Goal: Complete application form

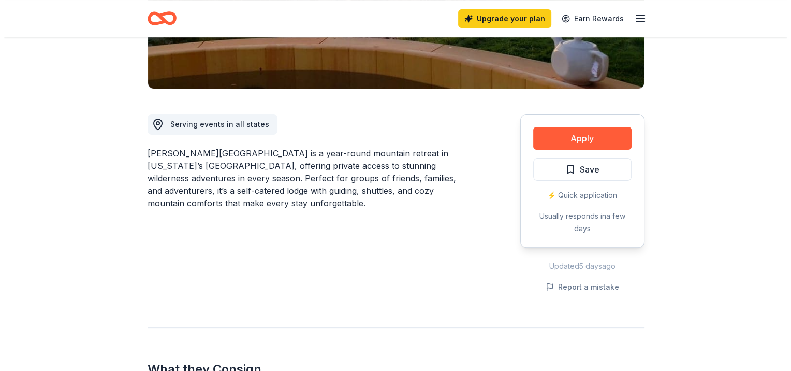
scroll to position [259, 0]
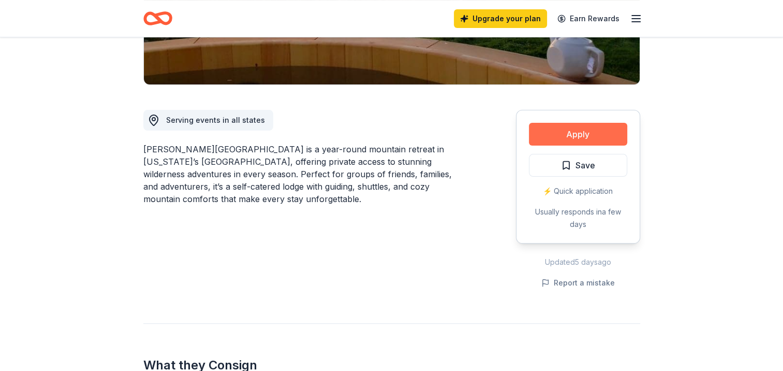
click at [584, 123] on button "Apply" at bounding box center [578, 134] width 98 height 23
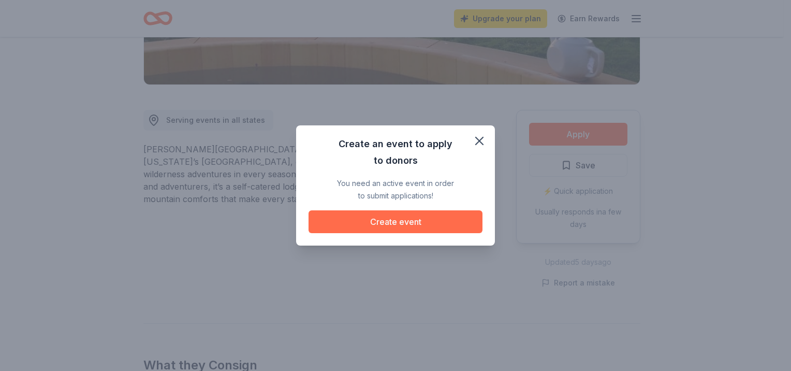
click at [390, 226] on button "Create event" at bounding box center [396, 221] width 174 height 23
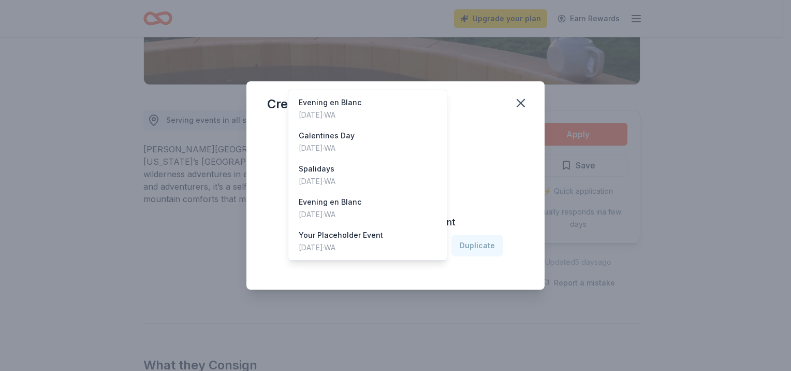
click at [432, 244] on icon "button" at bounding box center [433, 245] width 5 height 3
click at [355, 142] on div "[DATE] · [GEOGRAPHIC_DATA]" at bounding box center [327, 148] width 56 height 12
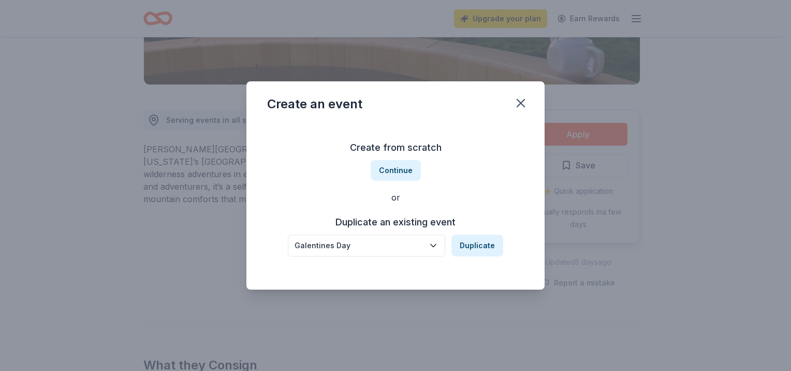
click at [391, 243] on div "Galentines Day" at bounding box center [359, 245] width 129 height 12
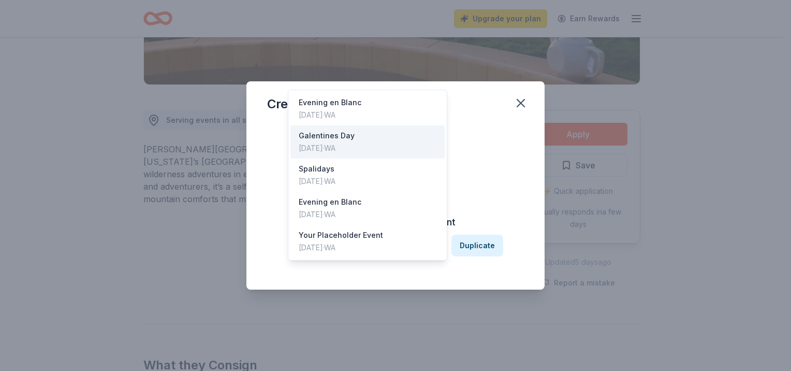
click at [485, 247] on div "Galentines Day Duplicate" at bounding box center [395, 246] width 215 height 22
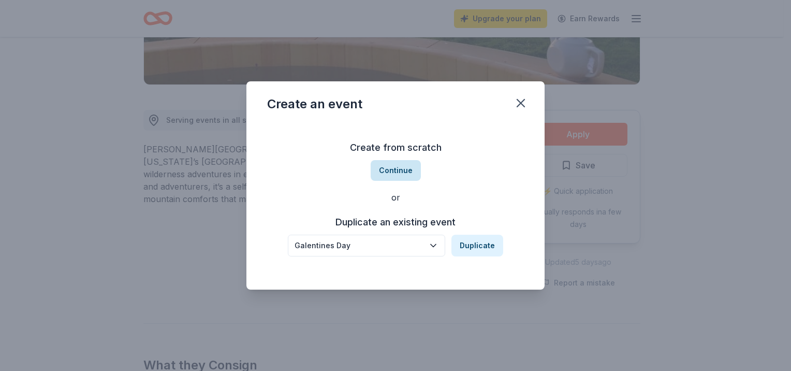
click at [397, 176] on button "Continue" at bounding box center [396, 170] width 50 height 21
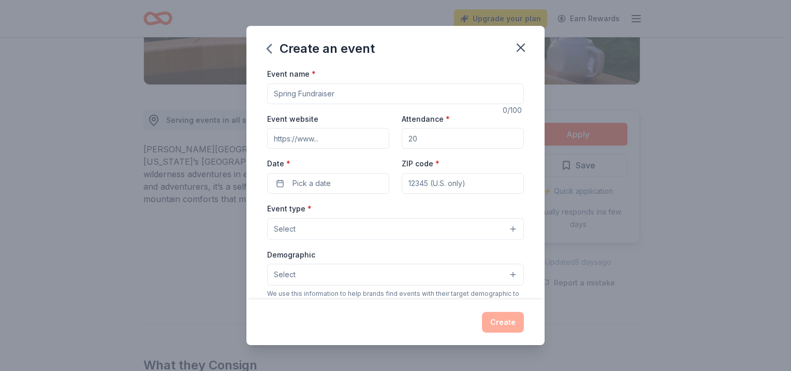
click at [352, 97] on input "Event name *" at bounding box center [395, 93] width 257 height 21
type input "[PERSON_NAME] Day 2026"
click at [335, 139] on input "Event website" at bounding box center [328, 138] width 122 height 21
type input "[URL][DOMAIN_NAME]"
click at [428, 136] on input "Attendance *" at bounding box center [463, 138] width 122 height 21
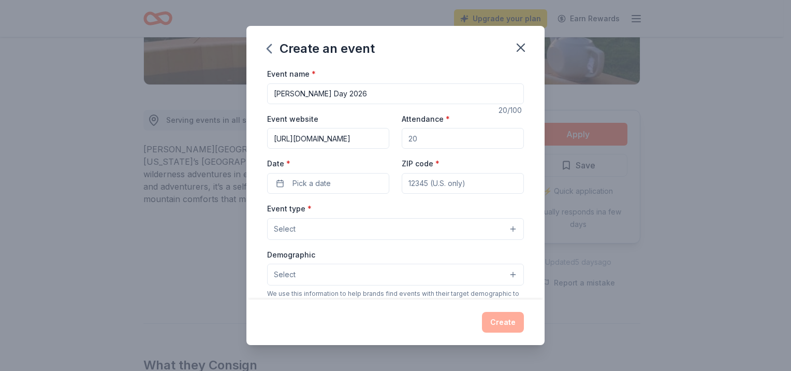
drag, startPoint x: 428, startPoint y: 136, endPoint x: 403, endPoint y: 139, distance: 25.1
click at [403, 139] on input "Attendance *" at bounding box center [463, 138] width 122 height 21
type input "180"
click at [278, 181] on button "Pick a date" at bounding box center [328, 183] width 122 height 21
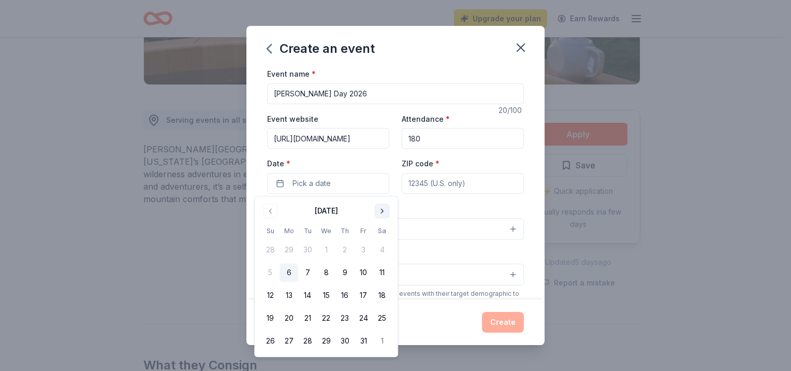
click at [379, 210] on button "Go to next month" at bounding box center [382, 210] width 14 height 14
click at [380, 210] on button "Go to next month" at bounding box center [382, 210] width 14 height 14
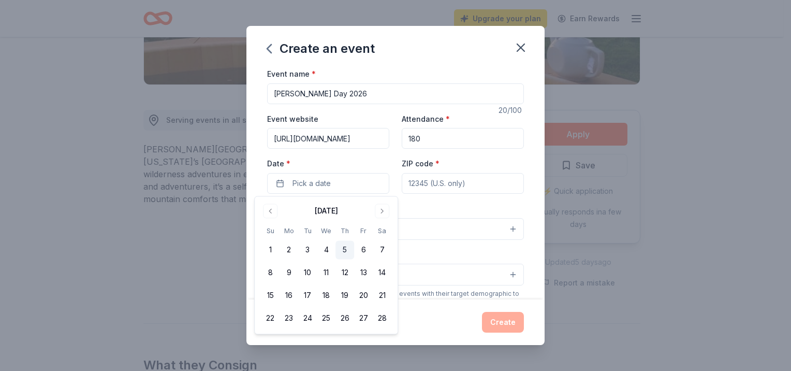
click at [345, 246] on button "5" at bounding box center [345, 250] width 19 height 19
click at [437, 187] on input "ZIP code *" at bounding box center [463, 183] width 122 height 21
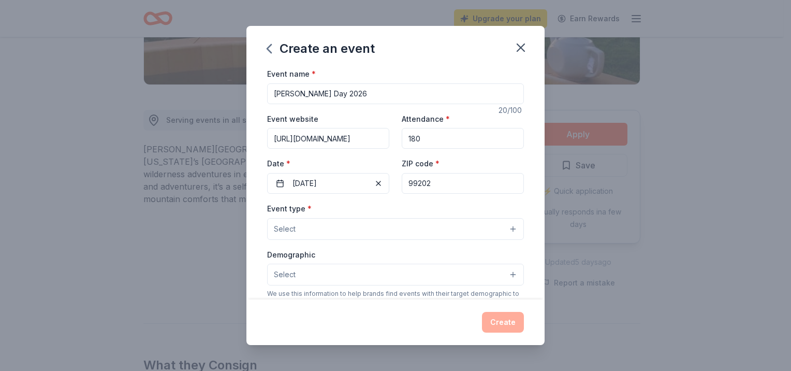
type input "99202"
click at [342, 221] on button "Select" at bounding box center [395, 229] width 257 height 22
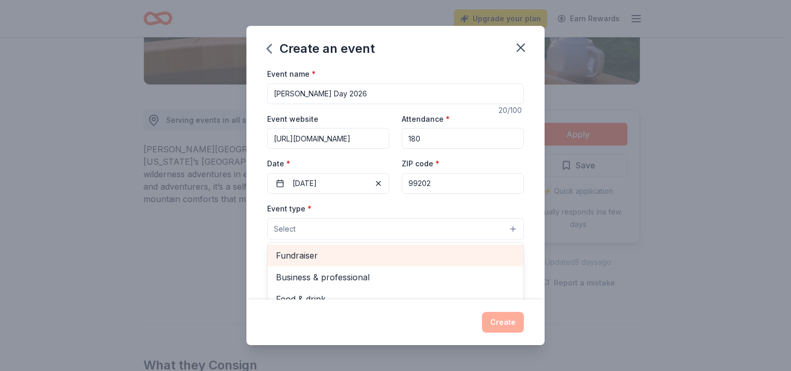
click at [343, 256] on span "Fundraiser" at bounding box center [395, 255] width 239 height 13
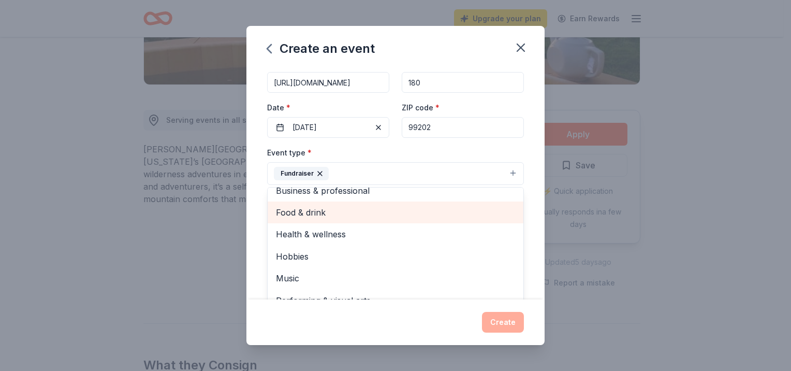
scroll to position [12, 0]
click at [359, 216] on div "Food & drink" at bounding box center [396, 210] width 256 height 22
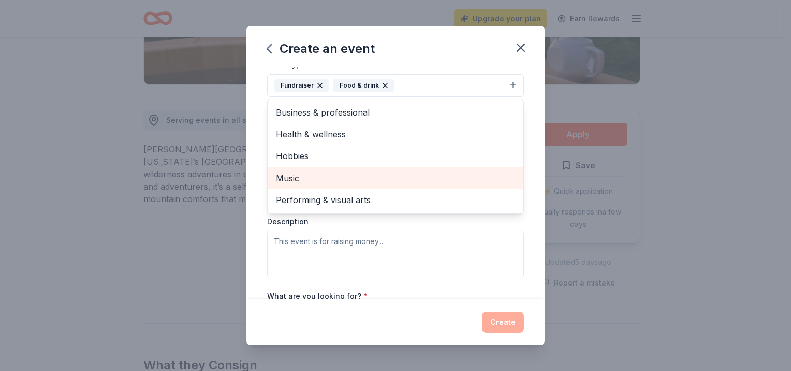
scroll to position [159, 0]
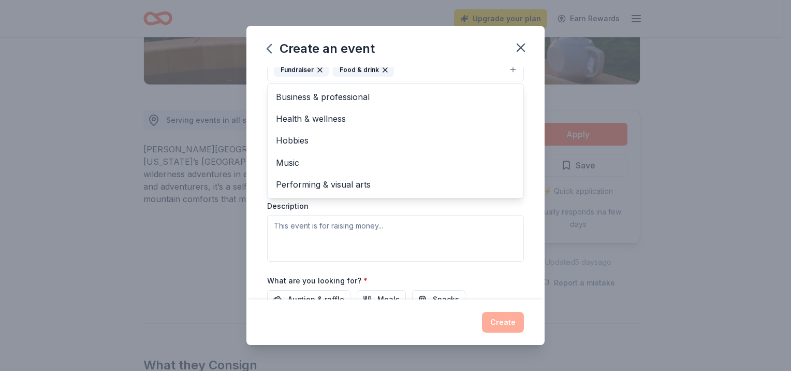
click at [398, 203] on div "Event type * Fundraiser Food & drink Business & professional Health & wellness …" at bounding box center [395, 151] width 257 height 219
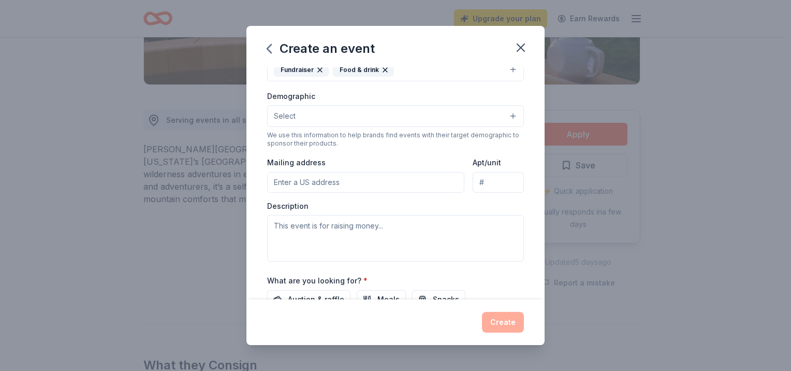
scroll to position [151, 0]
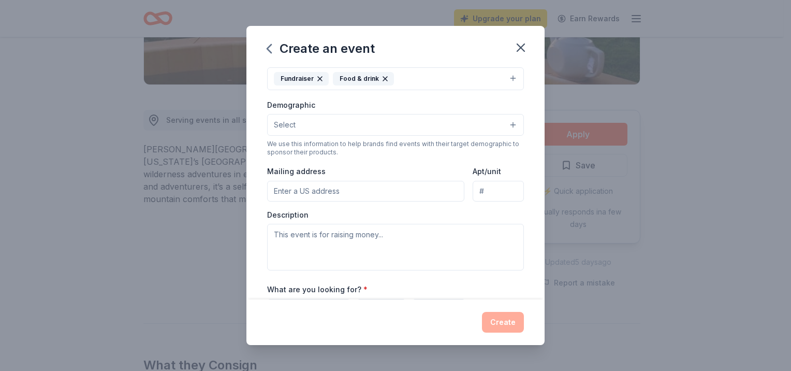
click at [505, 123] on button "Select" at bounding box center [395, 125] width 257 height 22
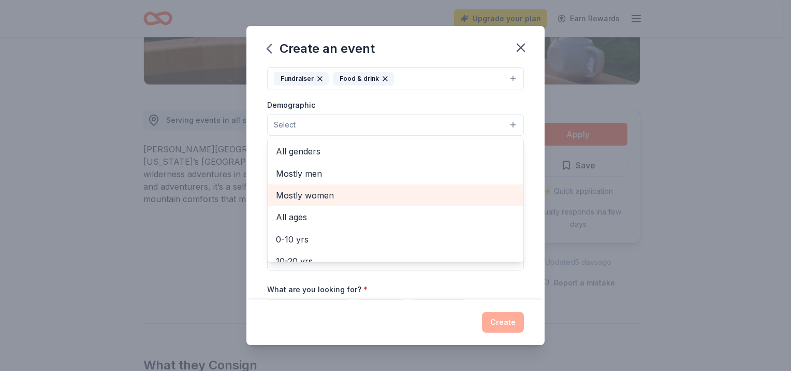
click at [418, 200] on span "Mostly women" at bounding box center [395, 194] width 239 height 13
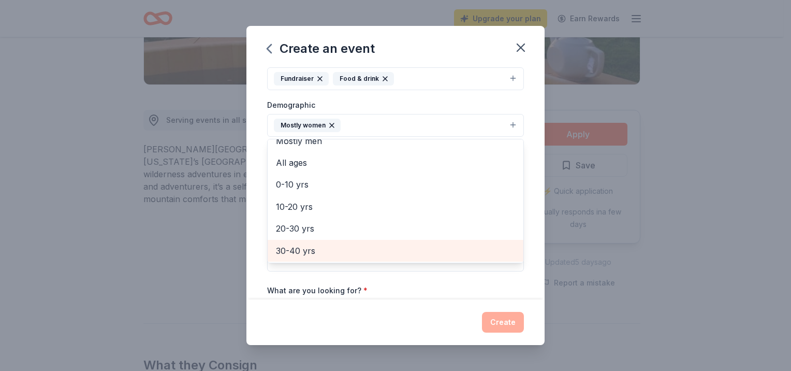
scroll to position [52, 0]
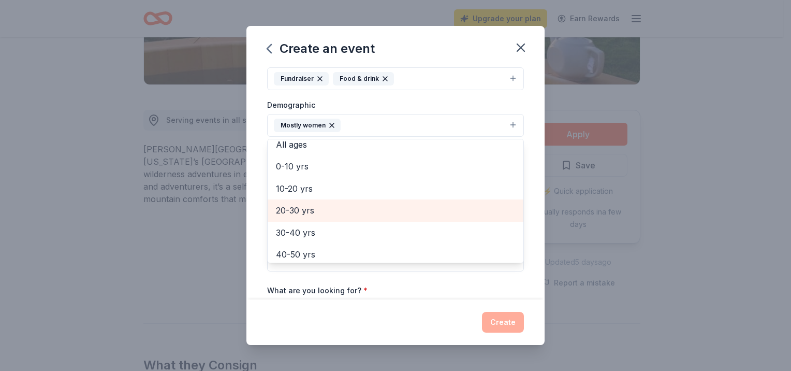
click at [398, 214] on span "20-30 yrs" at bounding box center [395, 209] width 239 height 13
click at [390, 214] on span "30-40 yrs" at bounding box center [395, 209] width 239 height 13
click at [389, 213] on span "40-50 yrs" at bounding box center [395, 209] width 239 height 13
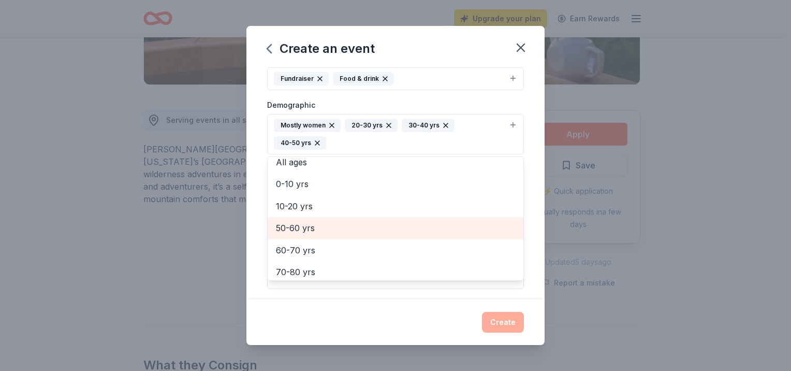
click at [385, 226] on span "50-60 yrs" at bounding box center [395, 227] width 239 height 13
click at [380, 228] on span "60-70 yrs" at bounding box center [395, 227] width 239 height 13
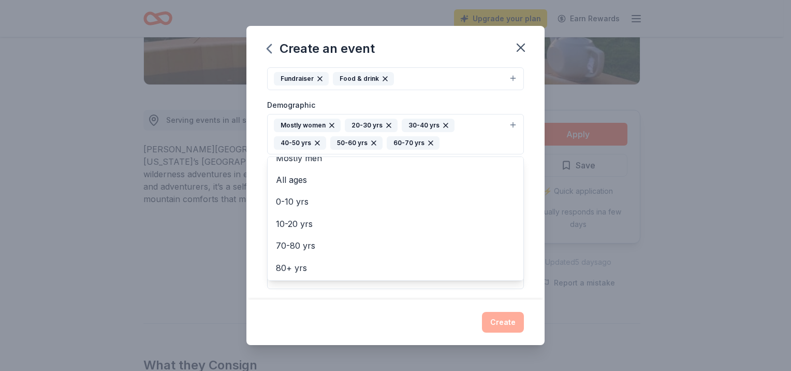
click at [527, 259] on div "Event name * [PERSON_NAME] Day 2026 20 /100 Event website [URL][DOMAIN_NAME] At…" at bounding box center [395, 183] width 298 height 232
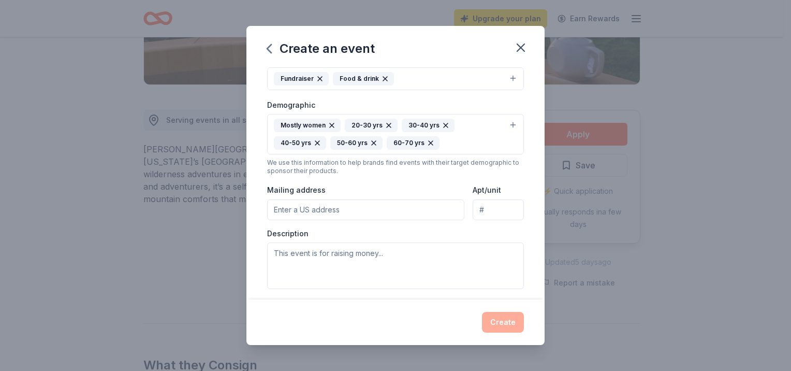
click at [402, 209] on input "Mailing address" at bounding box center [365, 209] width 197 height 21
type input "[STREET_ADDRESS][PERSON_NAME]"
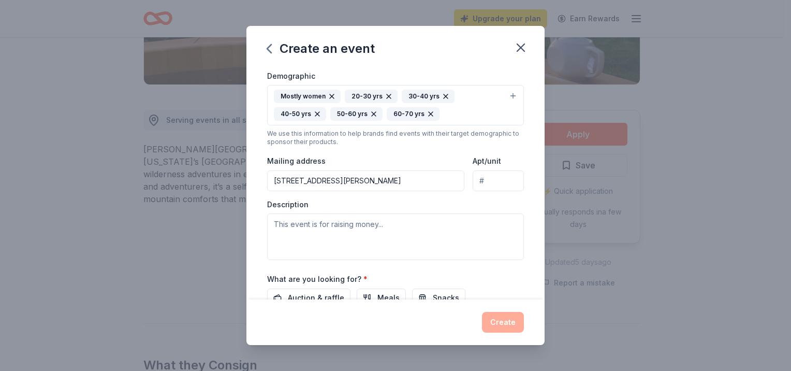
scroll to position [202, 0]
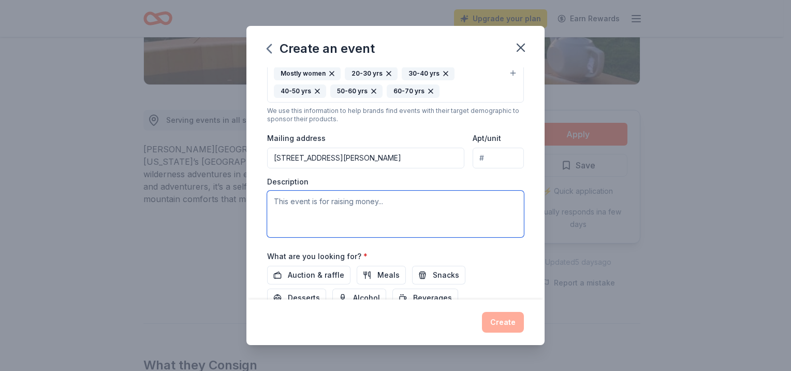
click at [418, 209] on textarea at bounding box center [395, 214] width 257 height 47
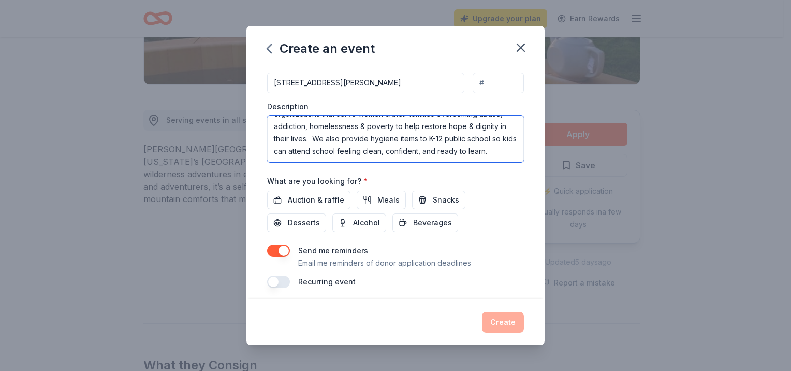
scroll to position [282, 0]
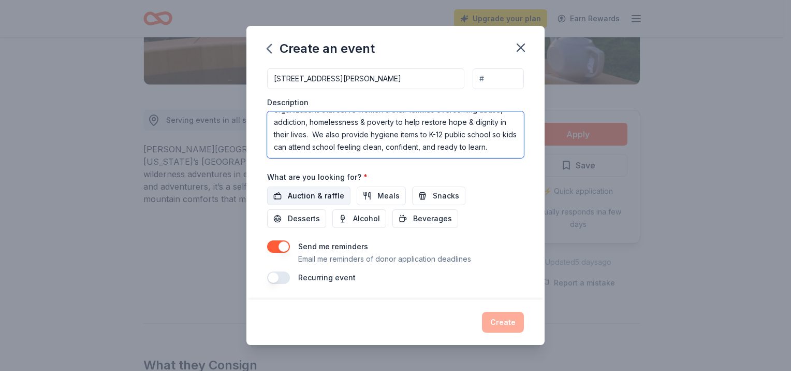
type textarea "For Project Beauty Share, a non profit organization that provides essential hyg…"
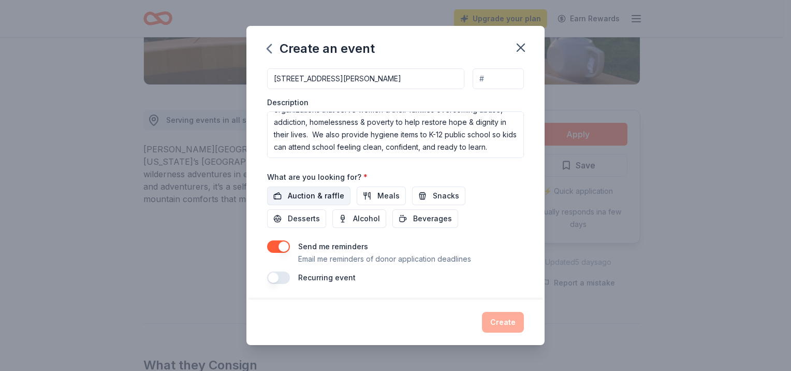
click at [325, 198] on span "Auction & raffle" at bounding box center [316, 196] width 56 height 12
click at [503, 317] on button "Create" at bounding box center [503, 322] width 42 height 21
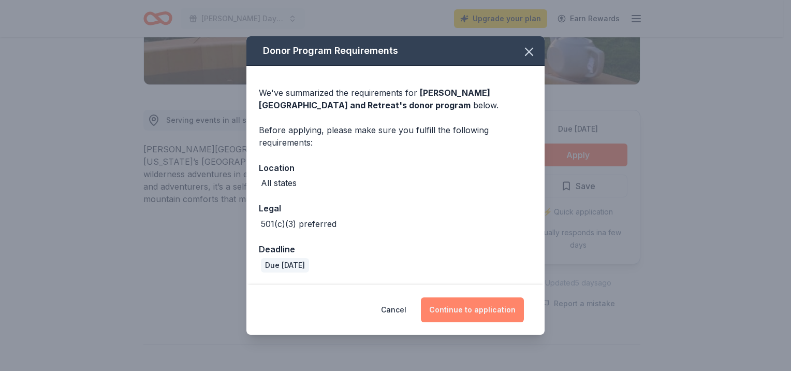
click at [467, 312] on button "Continue to application" at bounding box center [472, 309] width 103 height 25
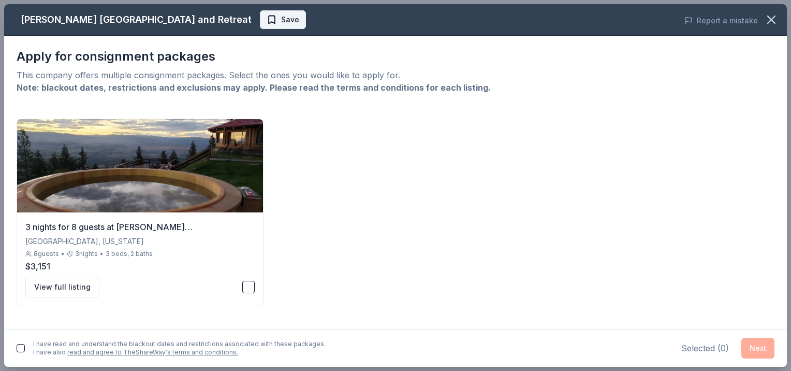
click at [281, 16] on span "Save" at bounding box center [290, 19] width 18 height 12
click at [246, 286] on button "button" at bounding box center [248, 287] width 12 height 12
click at [20, 344] on button "button" at bounding box center [21, 348] width 8 height 8
click at [746, 344] on button "Next" at bounding box center [757, 348] width 33 height 21
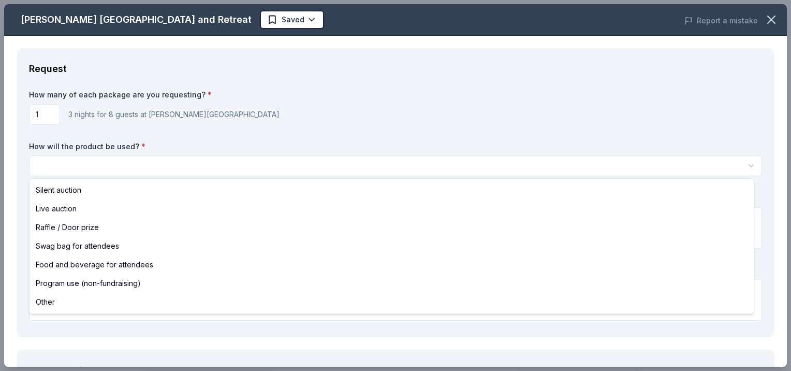
select select "silentAuction"
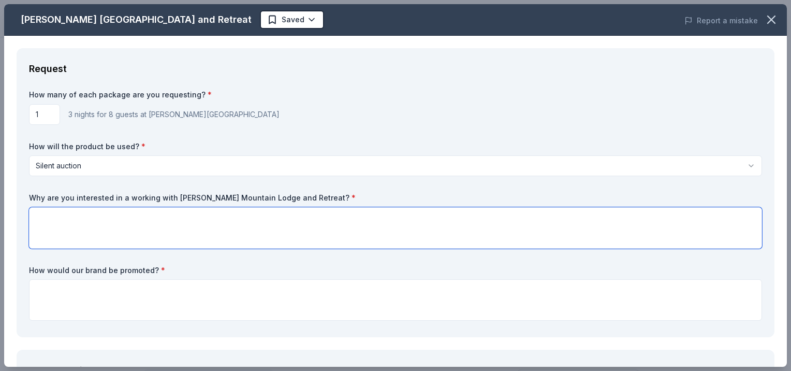
click at [116, 224] on textarea at bounding box center [395, 227] width 733 height 41
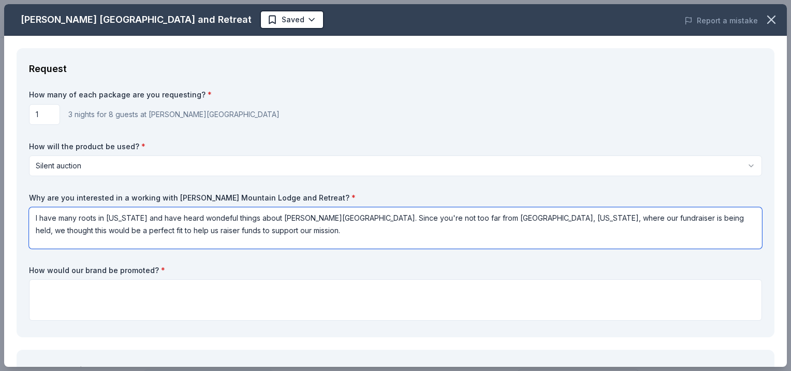
type textarea "I have many roots in [US_STATE] and have heard wondeful things about [PERSON_NA…"
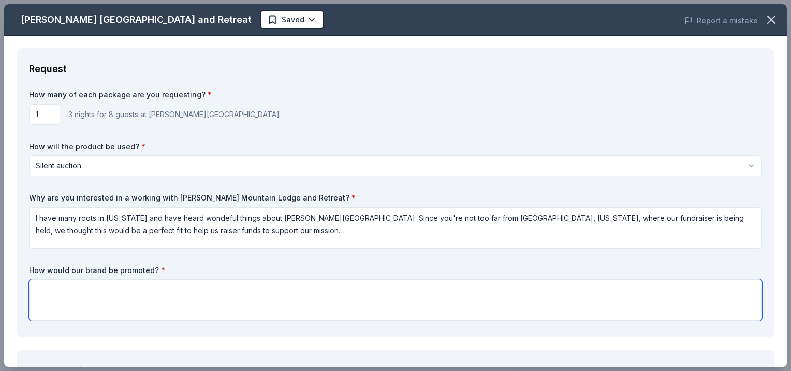
click at [191, 295] on textarea at bounding box center [395, 299] width 733 height 41
type textarea "s"
type textarea "S"
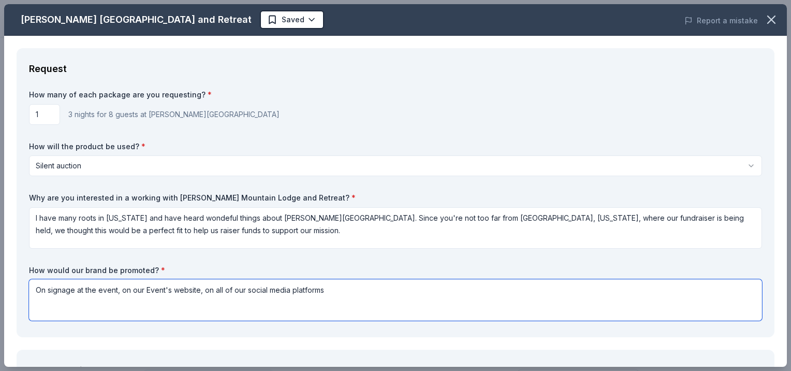
click at [203, 289] on textarea "On signage at the event, on our Event's website, on all of our social media pla…" at bounding box center [395, 299] width 733 height 41
click at [474, 286] on textarea "On signage at the event, on our Event's website, and a shout-out, tagging you, …" at bounding box center [395, 299] width 733 height 41
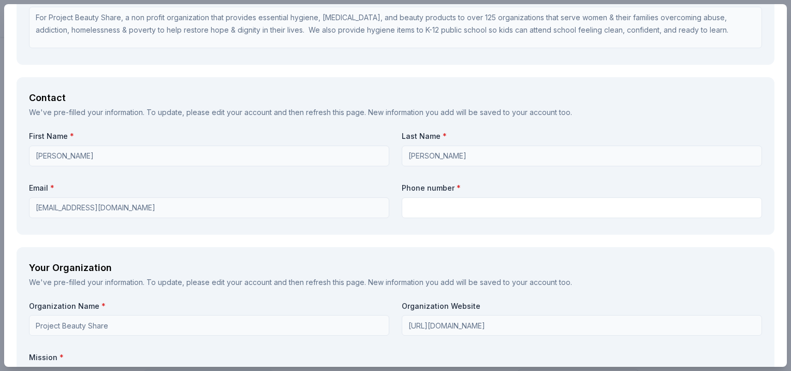
scroll to position [621, 0]
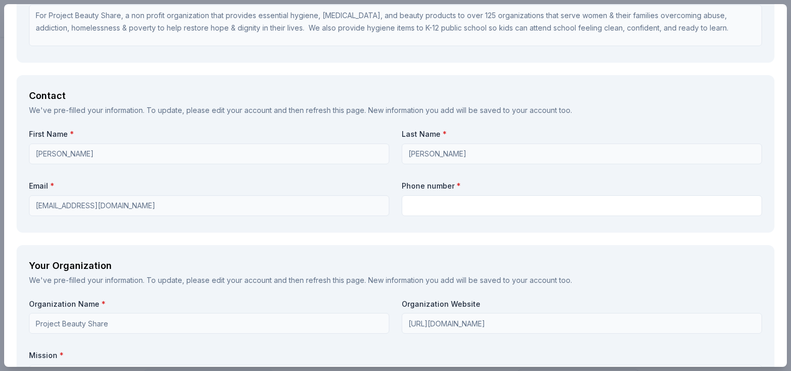
type textarea "On signage at the event, on our Event's website, and a shout-out, tagging you, …"
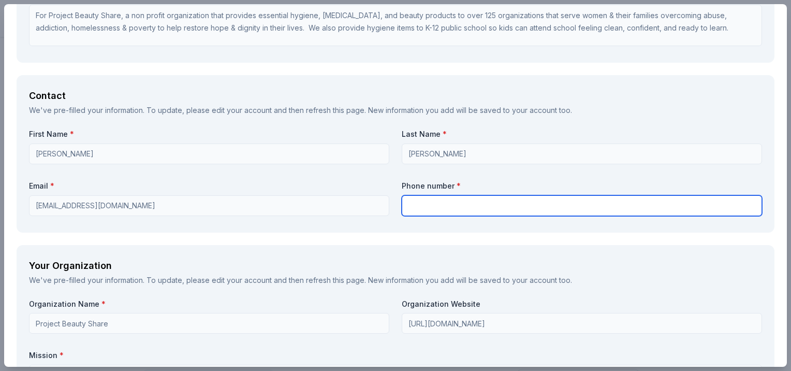
click at [441, 203] on input "text" at bounding box center [582, 205] width 360 height 21
type input "5094553537"
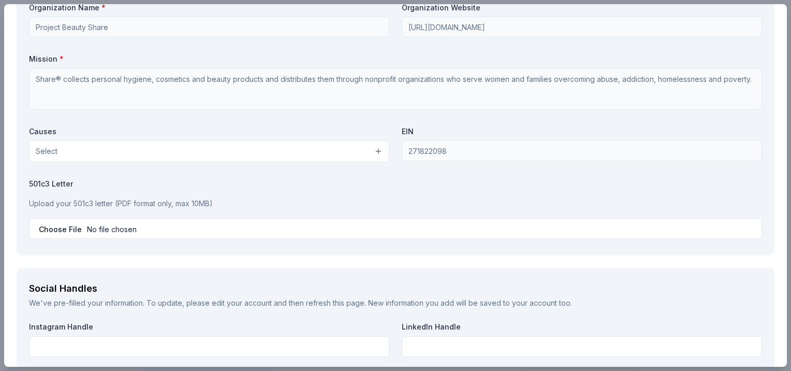
scroll to position [932, 0]
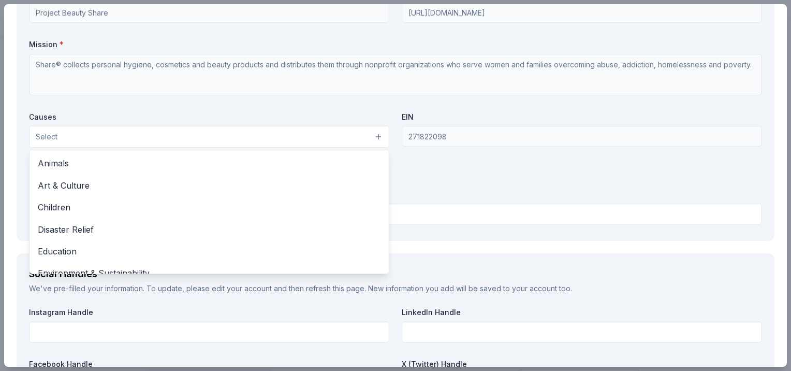
click at [377, 134] on button "Select" at bounding box center [209, 137] width 360 height 22
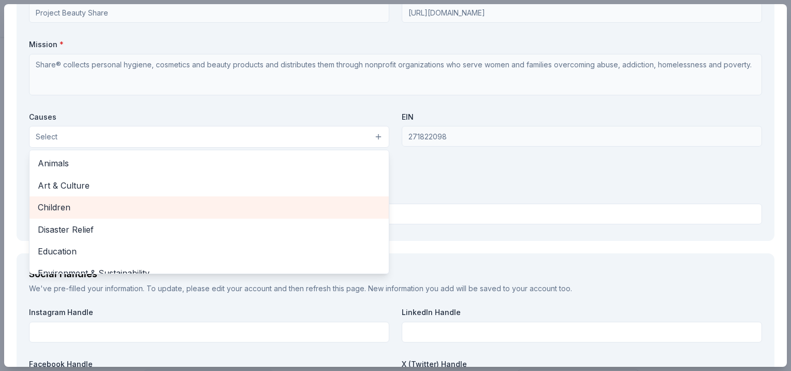
click at [298, 210] on span "Children" at bounding box center [209, 206] width 343 height 13
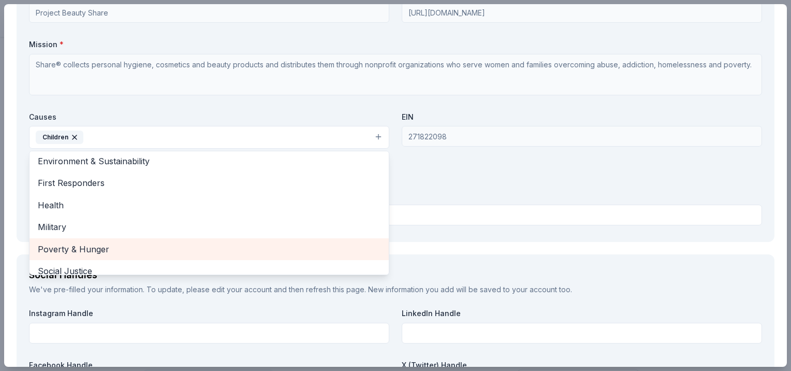
scroll to position [104, 0]
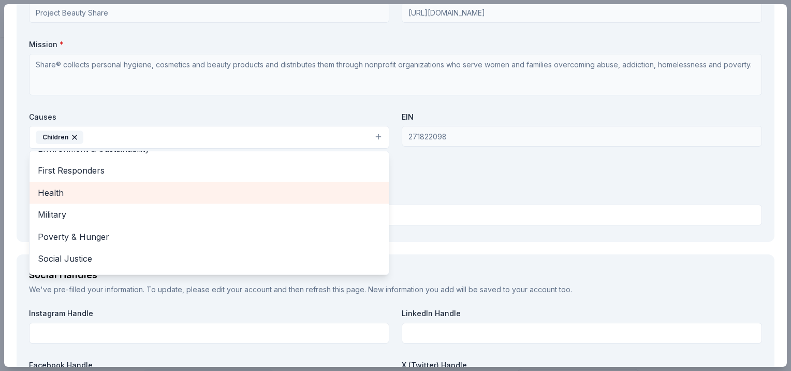
click at [308, 199] on div "Health" at bounding box center [209, 193] width 359 height 22
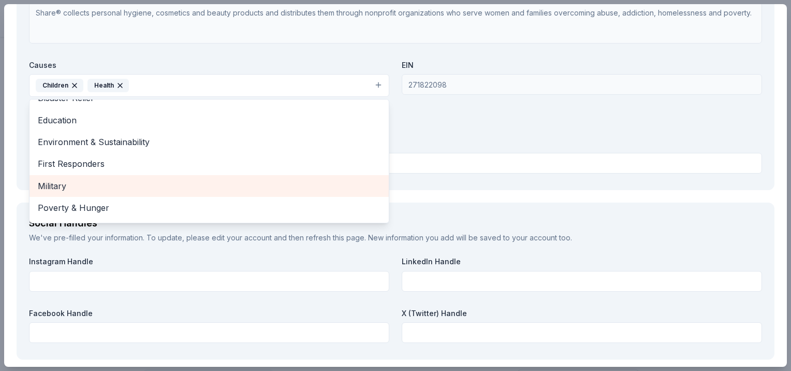
scroll to position [100, 0]
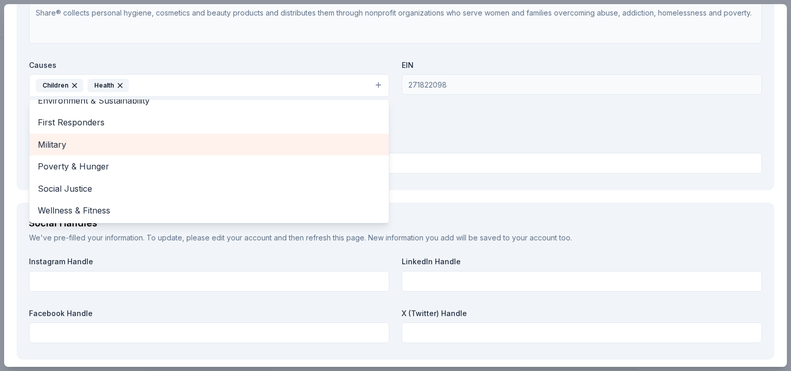
click at [273, 143] on span "Military" at bounding box center [209, 144] width 343 height 13
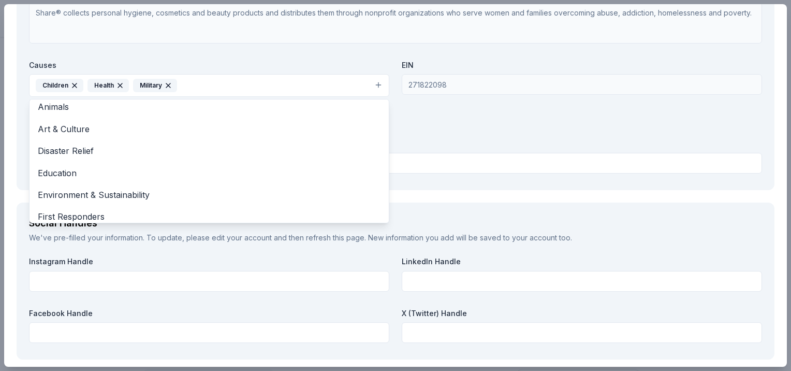
scroll to position [0, 0]
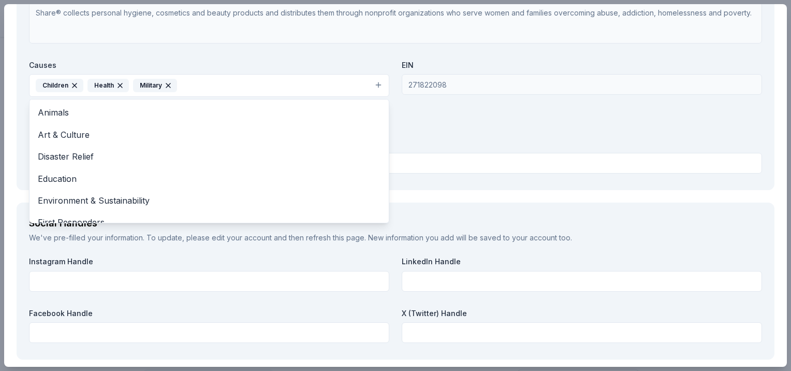
click at [559, 128] on div "Organization Name * Project Beauty Share Organization Website [URL][DOMAIN_NAME…" at bounding box center [395, 56] width 733 height 241
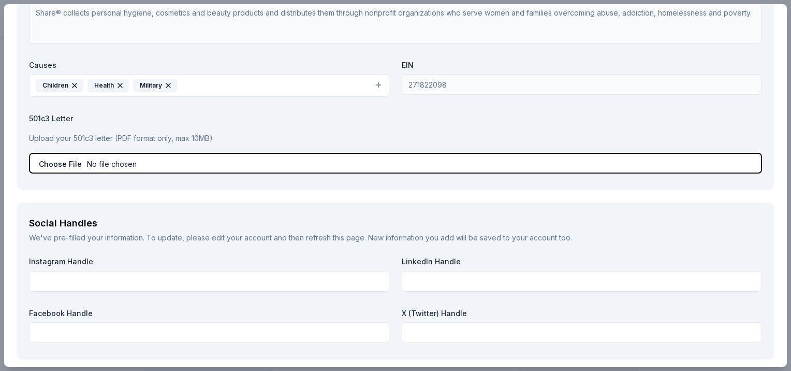
click at [52, 166] on input "file" at bounding box center [395, 163] width 733 height 21
type input "C:\fakepath\PBS 501 c 3 letter.pdf"
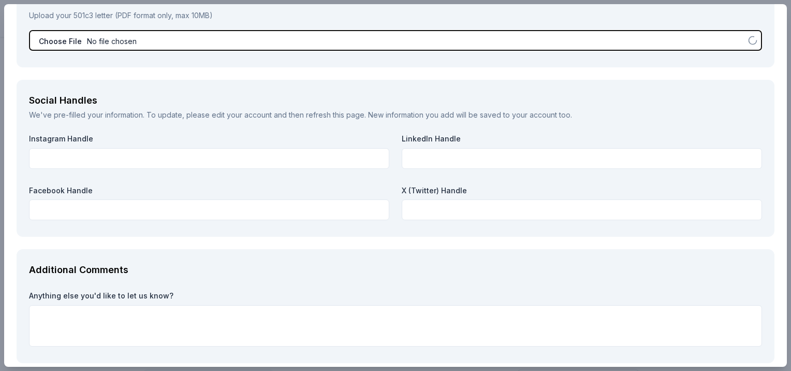
scroll to position [1139, 0]
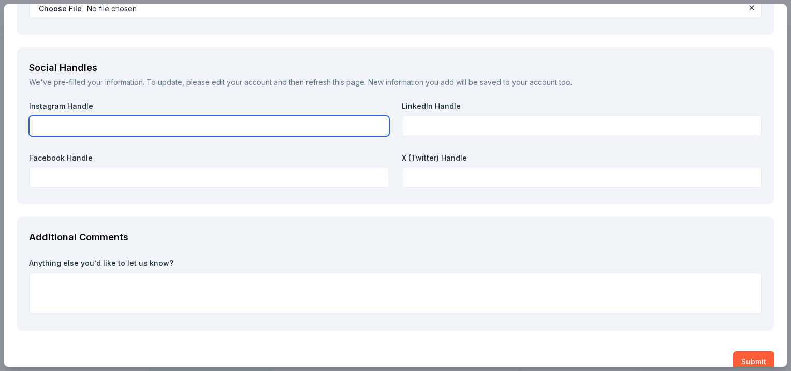
click at [172, 130] on input "text" at bounding box center [209, 125] width 360 height 21
click at [108, 117] on input "text" at bounding box center [209, 125] width 360 height 21
paste input "[URL][DOMAIN_NAME]"
type input "[URL][DOMAIN_NAME]"
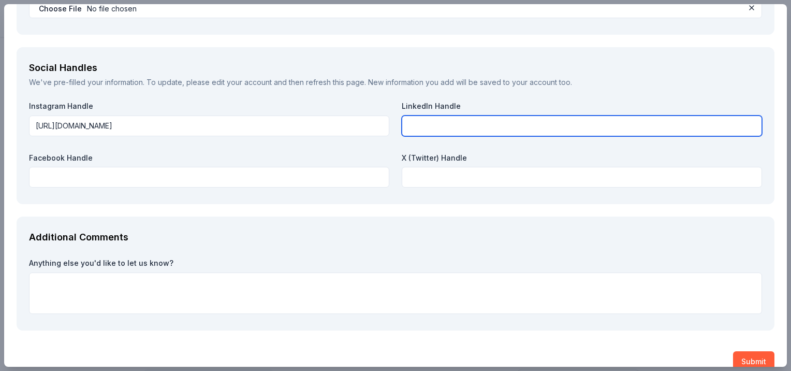
click at [417, 124] on input "text" at bounding box center [582, 125] width 360 height 21
click at [430, 130] on input "text" at bounding box center [582, 125] width 360 height 21
paste input "[URL][DOMAIN_NAME]"
type input "[URL][DOMAIN_NAME]"
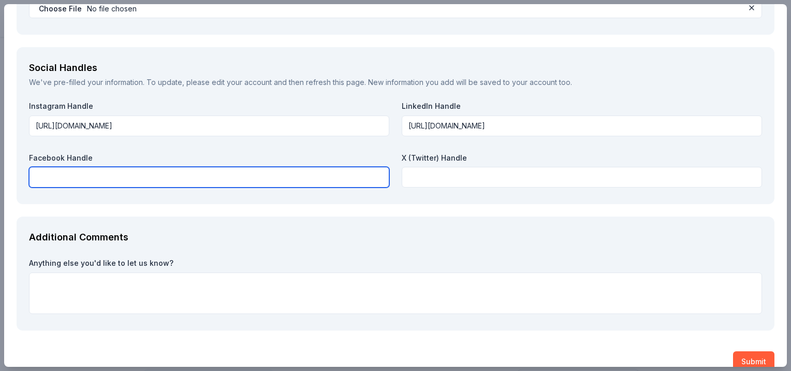
click at [166, 175] on input "text" at bounding box center [209, 177] width 360 height 21
paste input "[URL][DOMAIN_NAME]"
type input "[URL][DOMAIN_NAME]"
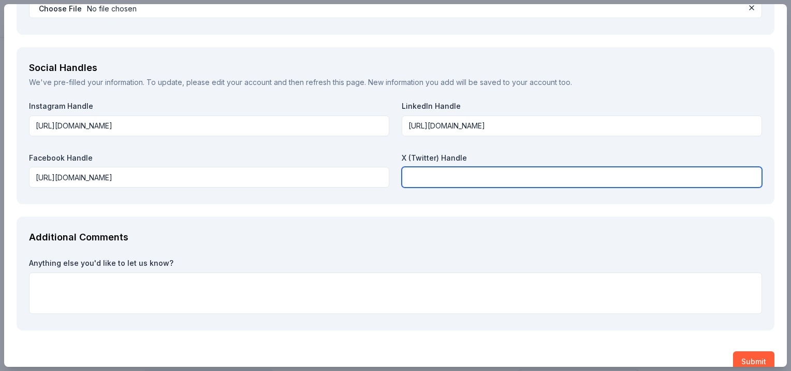
click at [456, 178] on input "text" at bounding box center [582, 177] width 360 height 21
paste input "[URL][DOMAIN_NAME]"
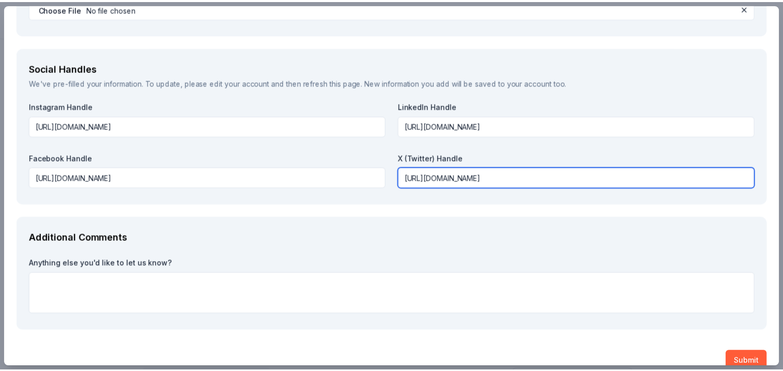
scroll to position [1156, 0]
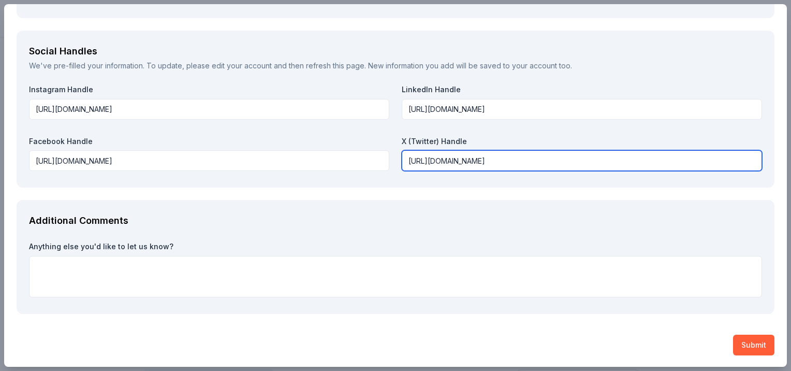
type input "[URL][DOMAIN_NAME]"
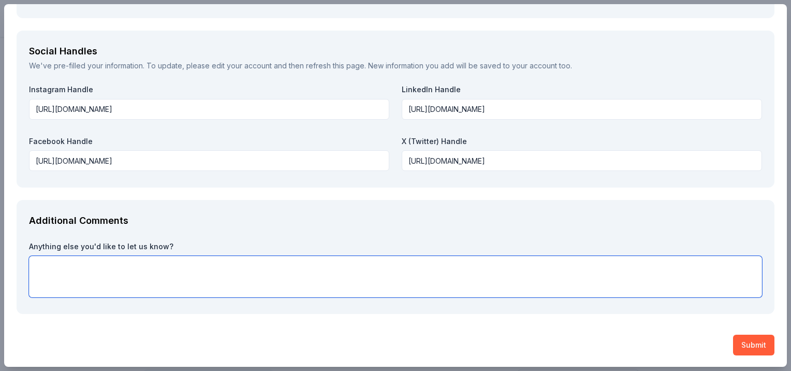
click at [166, 265] on textarea at bounding box center [395, 276] width 733 height 41
type textarea "O"
type textarea "I"
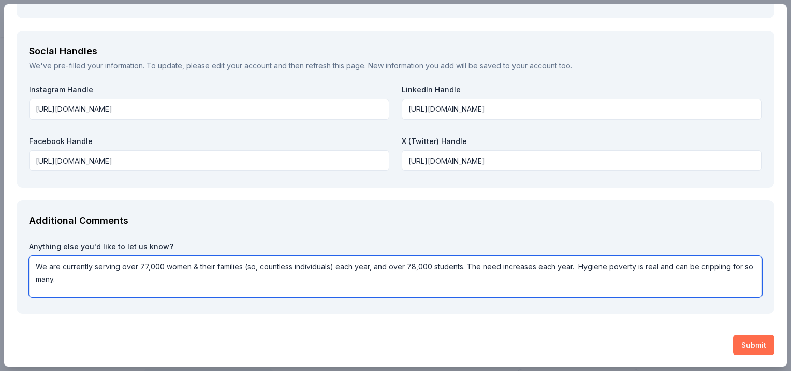
type textarea "We are currently serving over 77,000 women & their families (so, countless indi…"
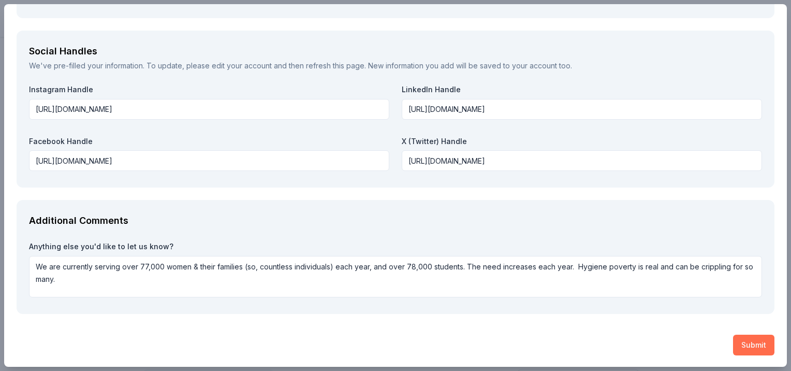
click at [751, 342] on button "Submit" at bounding box center [753, 345] width 41 height 21
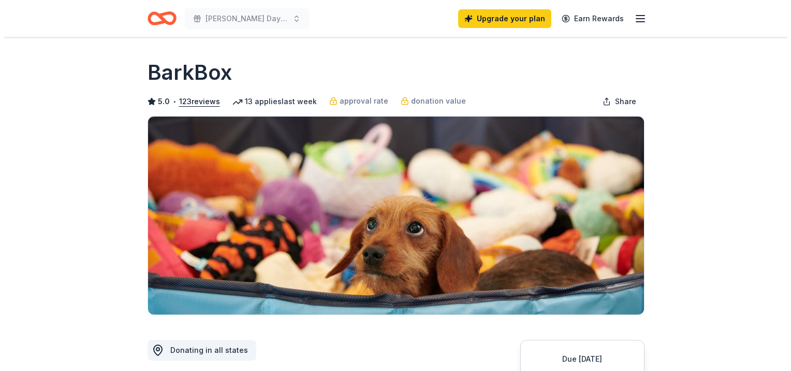
scroll to position [207, 0]
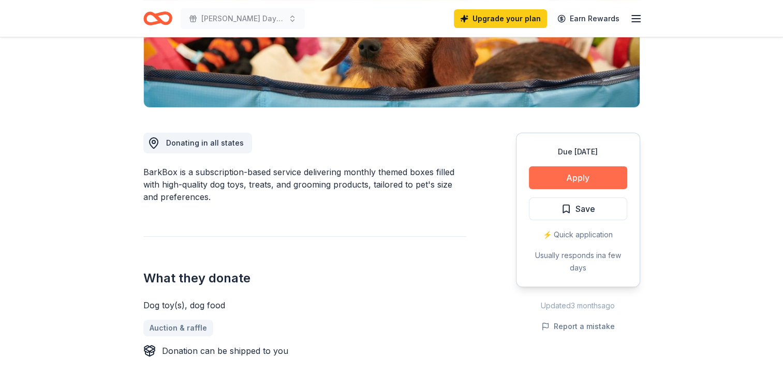
click at [574, 178] on button "Apply" at bounding box center [578, 177] width 98 height 23
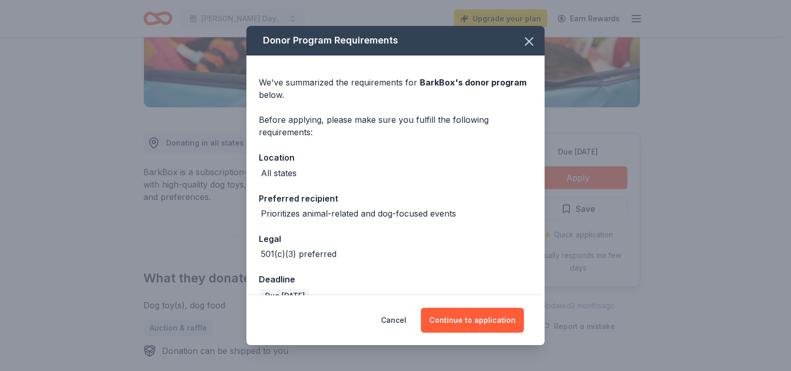
scroll to position [20, 0]
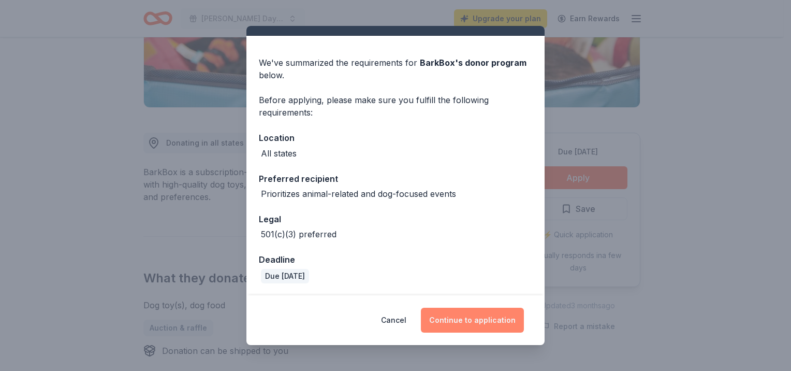
click at [474, 314] on button "Continue to application" at bounding box center [472, 320] width 103 height 25
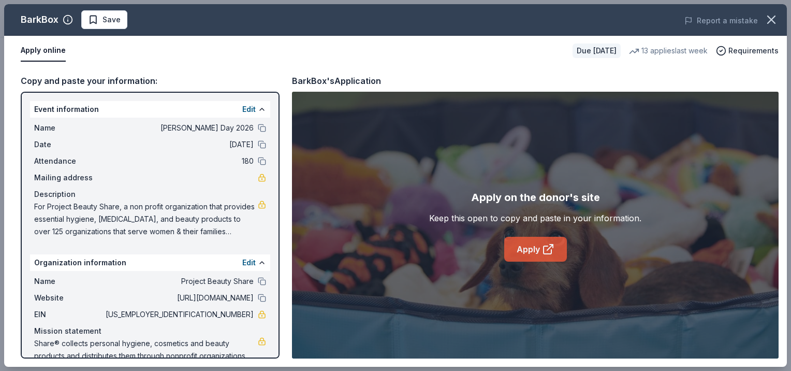
click at [529, 252] on link "Apply" at bounding box center [535, 249] width 63 height 25
